Goal: Participate in discussion: Engage in conversation with other users on a specific topic

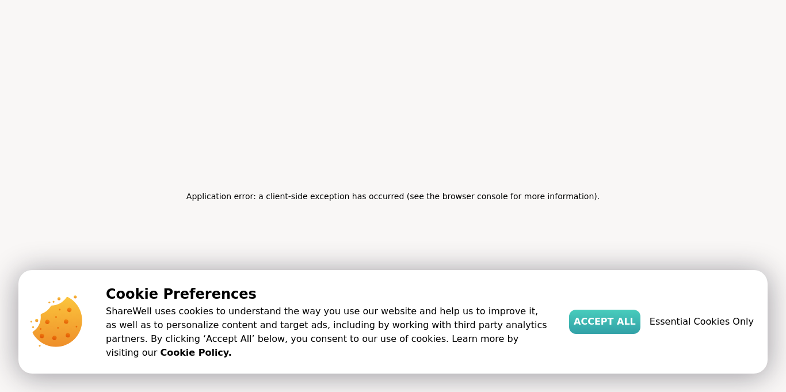
click at [635, 329] on span "Accept All" at bounding box center [605, 322] width 62 height 14
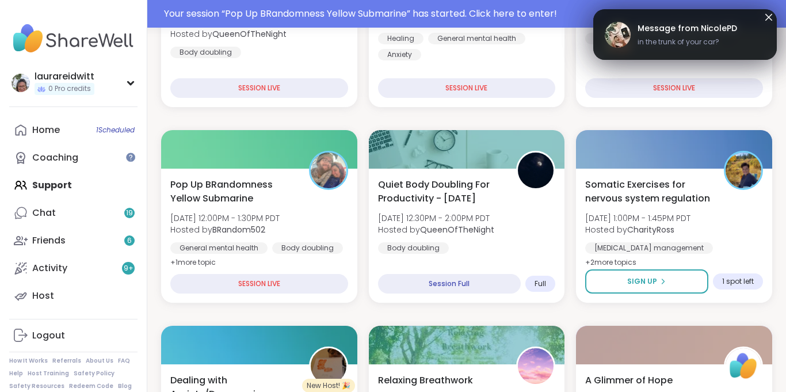
scroll to position [259, 0]
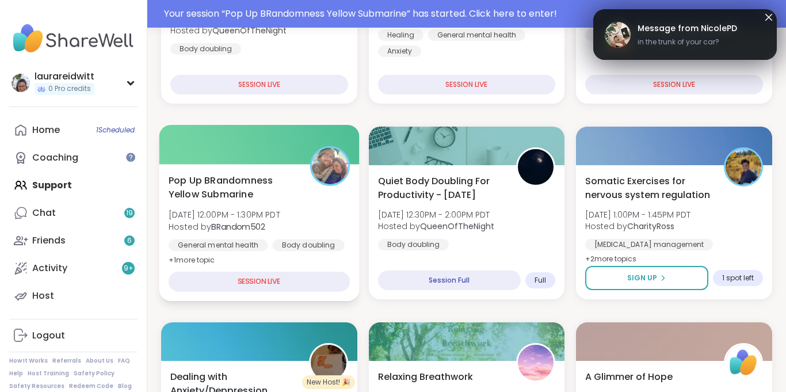
click at [259, 282] on div "SESSION LIVE" at bounding box center [259, 282] width 181 height 20
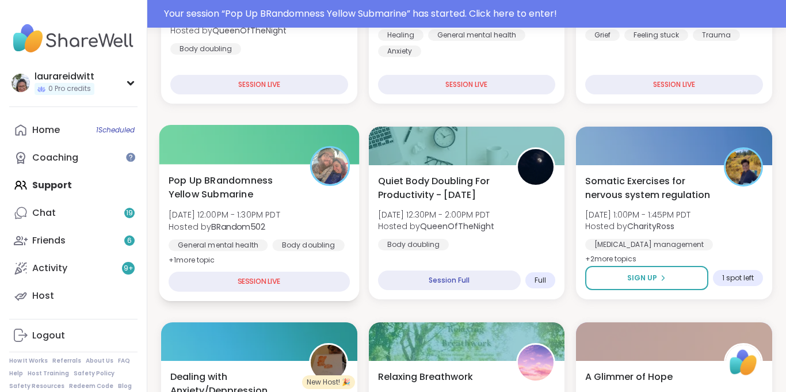
click at [270, 254] on div "Pop Up BRandomness Yellow Submarine [DATE] 12:00PM - 1:30PM PDT Hosted by BRand…" at bounding box center [259, 232] width 200 height 137
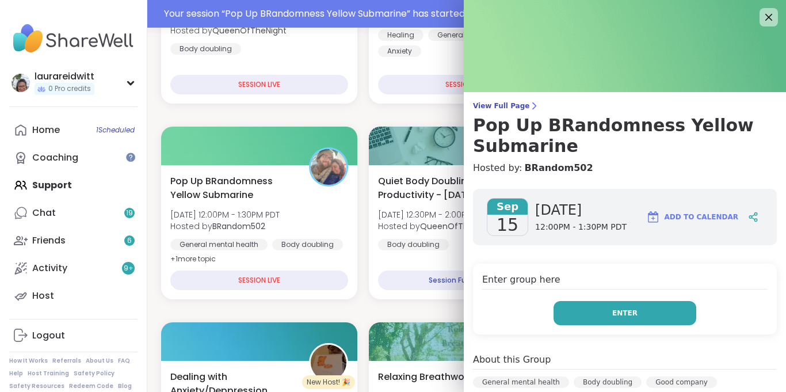
click at [630, 306] on button "Enter" at bounding box center [624, 313] width 143 height 24
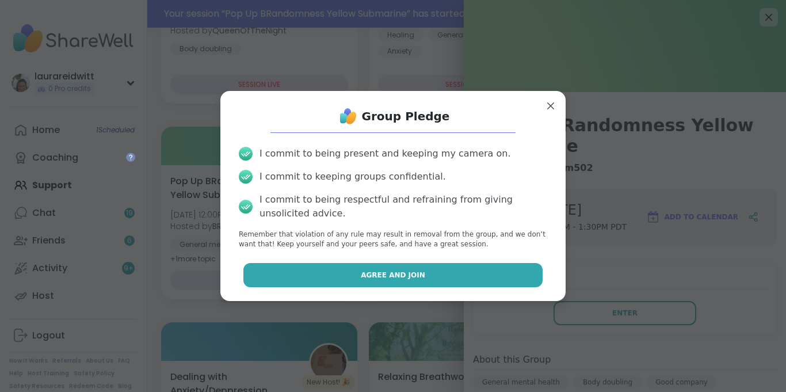
click at [428, 272] on button "Agree and Join" at bounding box center [393, 275] width 300 height 24
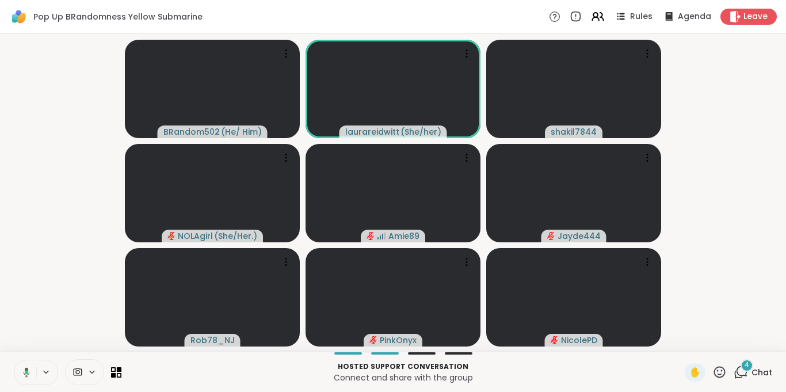
click at [26, 373] on icon at bounding box center [25, 372] width 10 height 10
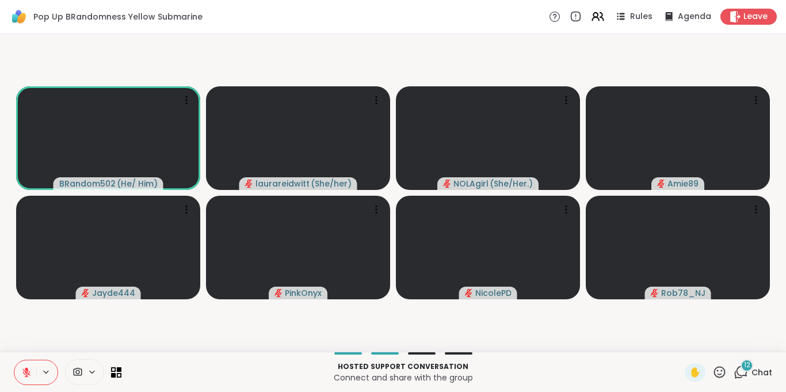
click at [24, 367] on icon at bounding box center [26, 372] width 10 height 10
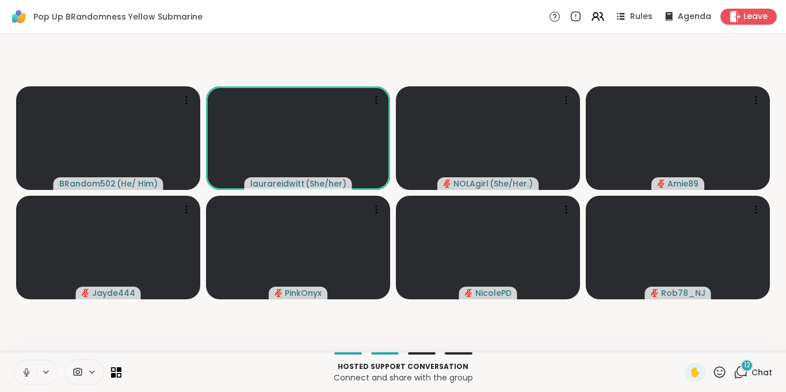
click at [26, 374] on icon at bounding box center [26, 375] width 1 height 2
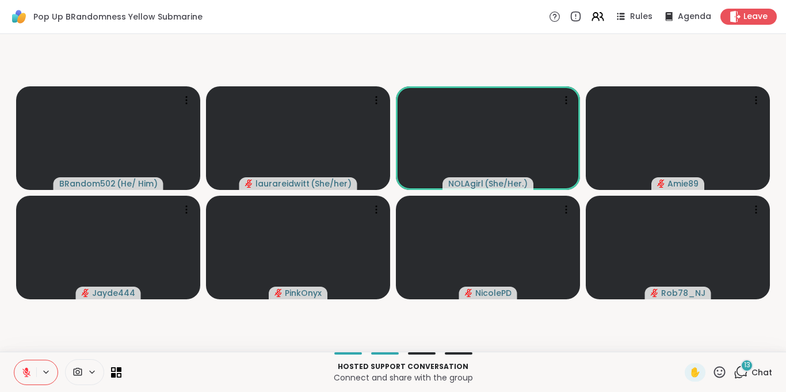
click at [24, 372] on icon at bounding box center [26, 372] width 10 height 10
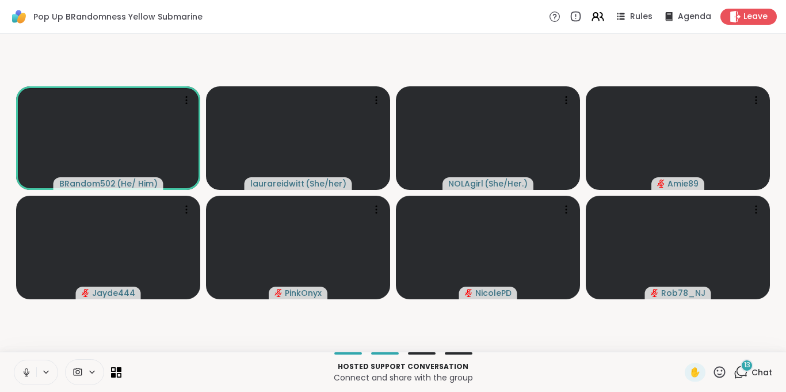
click at [24, 376] on icon at bounding box center [26, 372] width 10 height 10
click at [691, 374] on span "✋" at bounding box center [695, 372] width 12 height 14
click at [29, 369] on icon at bounding box center [26, 372] width 10 height 10
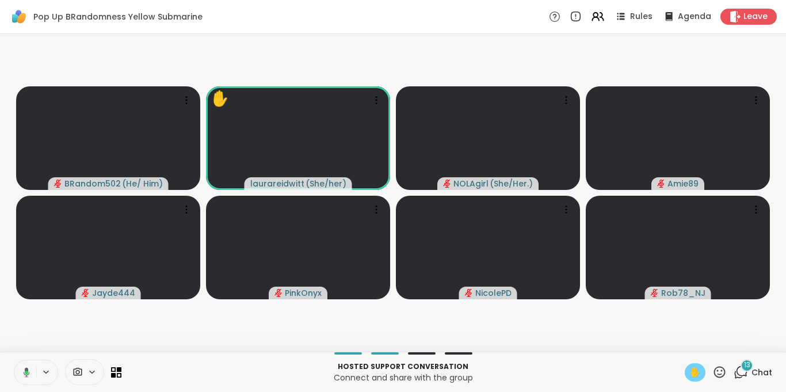
click at [24, 372] on icon at bounding box center [25, 372] width 10 height 10
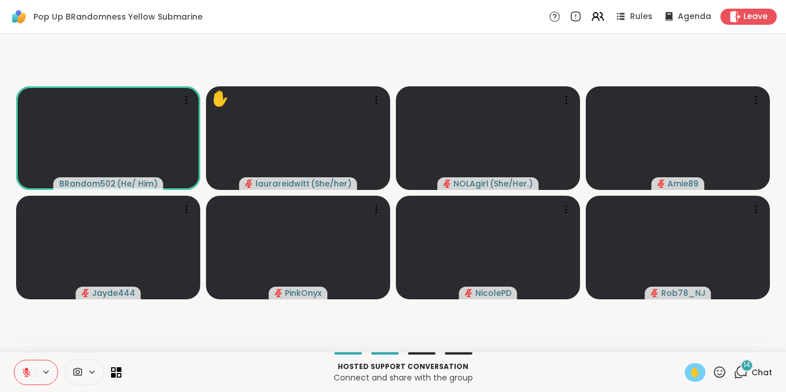
click at [695, 374] on span "✋" at bounding box center [695, 372] width 12 height 14
click at [740, 372] on icon at bounding box center [741, 372] width 14 height 14
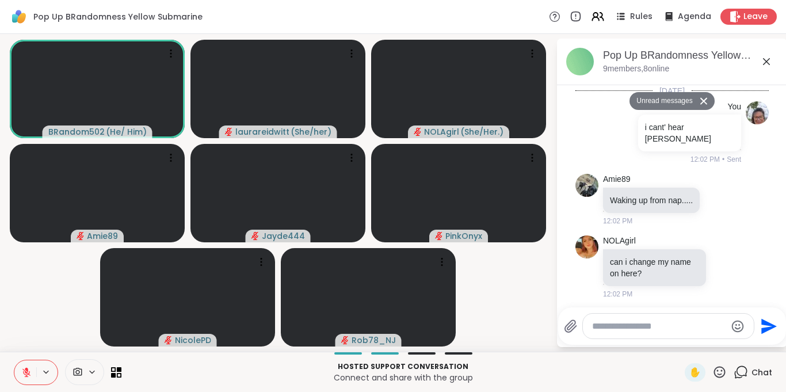
scroll to position [1456, 0]
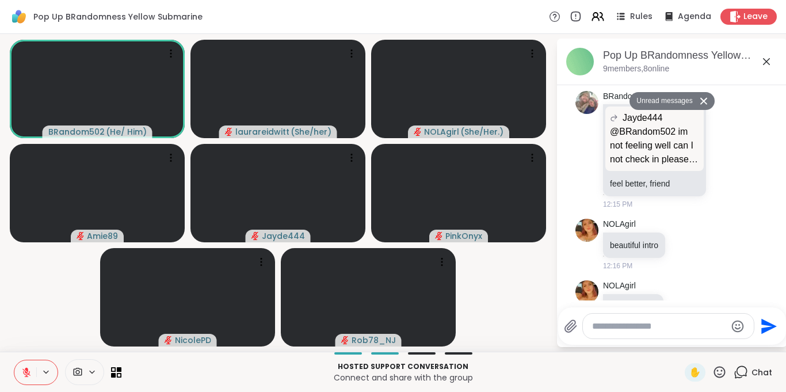
click at [685, 304] on icon at bounding box center [685, 304] width 0 height 0
click at [679, 282] on div "Select Reaction: Heart" at bounding box center [683, 287] width 10 height 10
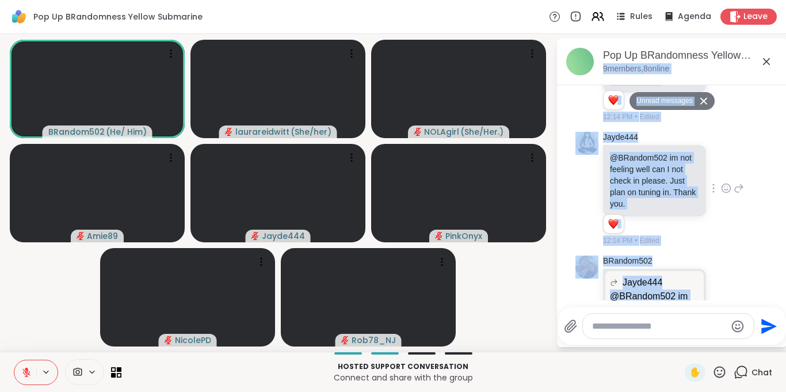
scroll to position [1262, 0]
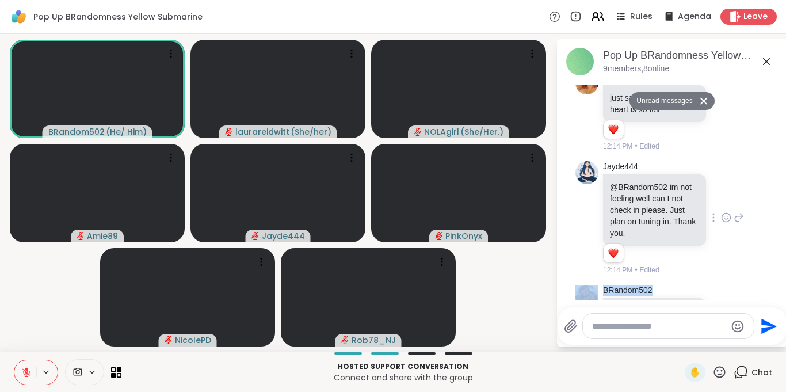
drag, startPoint x: 768, startPoint y: 211, endPoint x: 757, endPoint y: 173, distance: 40.1
click at [757, 173] on div "Jayde444 @BRandom502 im not feeling well can I not check in please. Just plan o…" at bounding box center [671, 218] width 193 height 124
click at [724, 212] on icon at bounding box center [726, 218] width 10 height 12
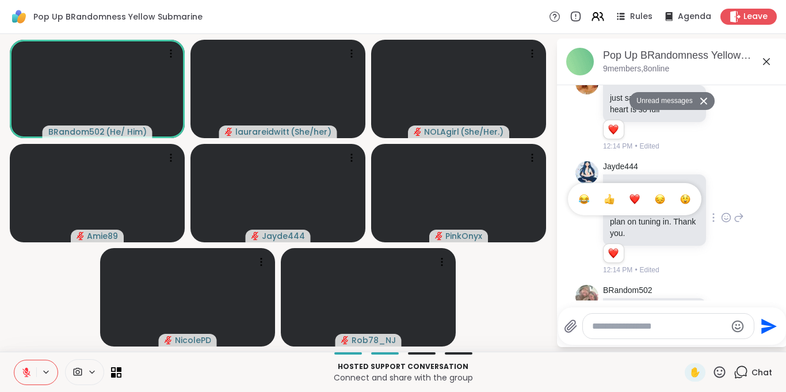
click at [633, 194] on div "Select Reaction: Heart" at bounding box center [634, 199] width 10 height 10
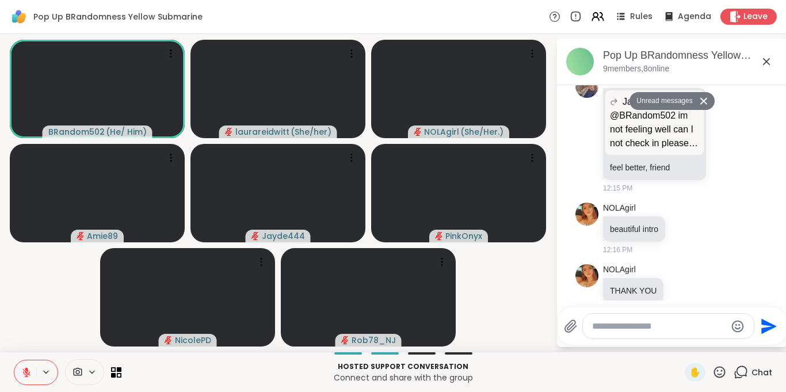
scroll to position [2, 0]
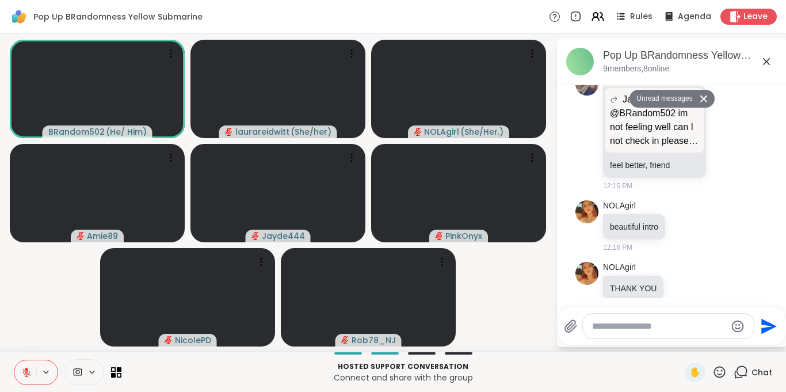
click at [600, 331] on textarea "Type your message" at bounding box center [659, 326] width 134 height 12
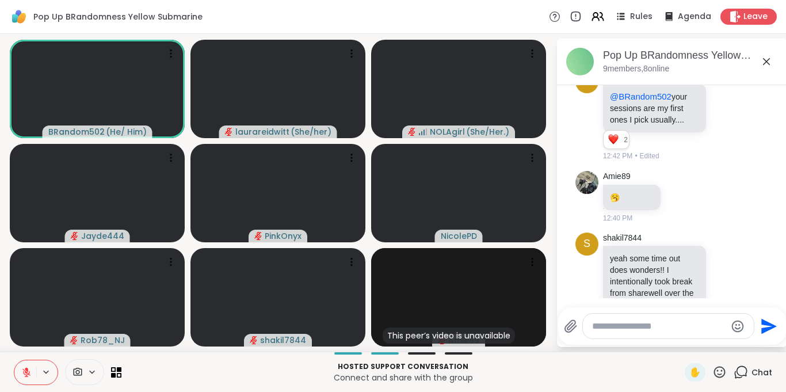
scroll to position [1953, 0]
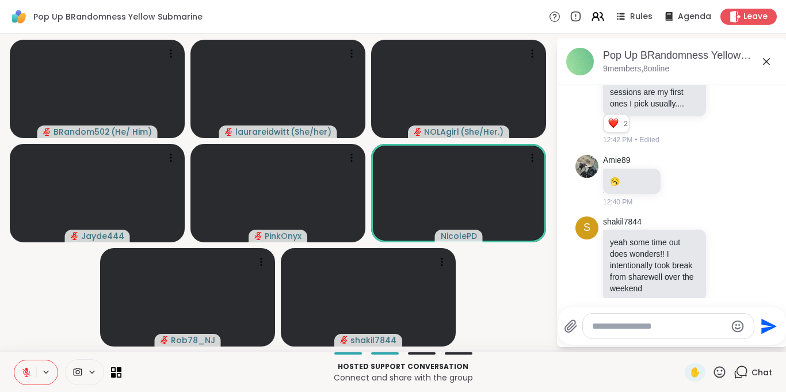
click at [608, 327] on textarea "Type your message" at bounding box center [659, 326] width 134 height 12
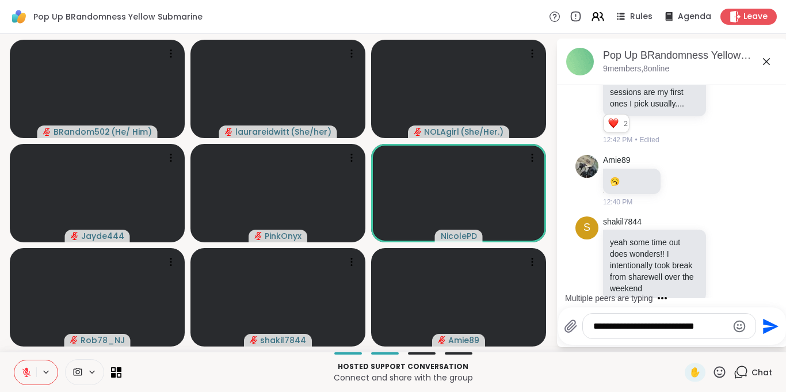
type textarea "**********"
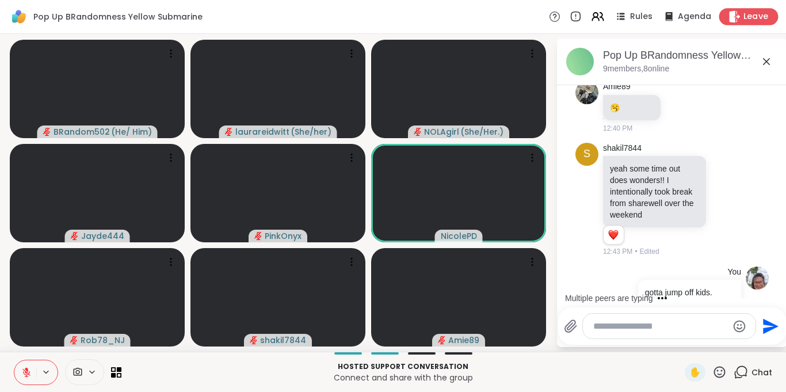
click at [751, 13] on span "Leave" at bounding box center [755, 17] width 25 height 12
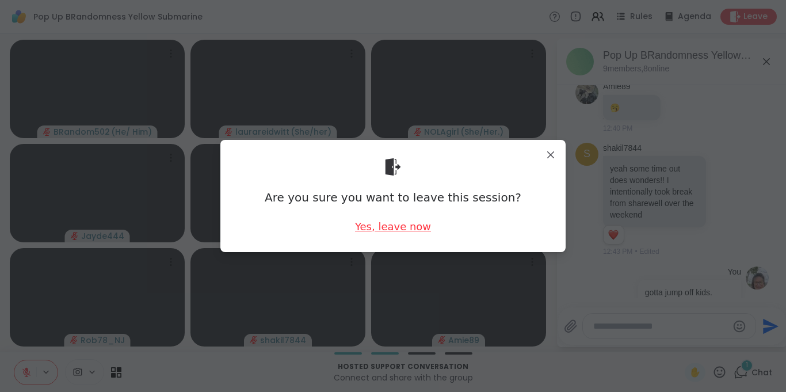
click at [379, 226] on div "Yes, leave now" at bounding box center [393, 226] width 76 height 14
